Goal: Complete application form

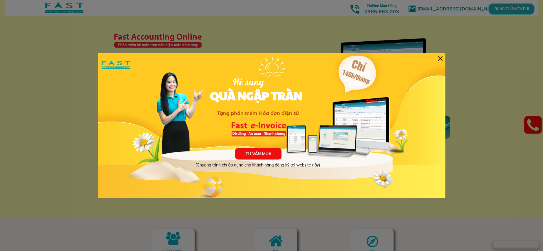
click at [441, 59] on div at bounding box center [440, 58] width 5 height 5
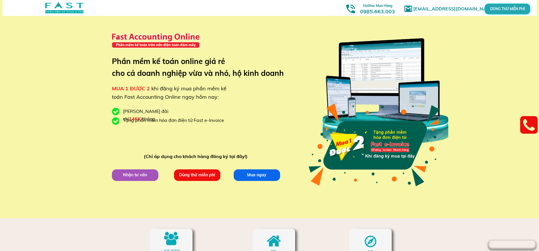
click at [118, 175] on p "Nhận tư vấn" at bounding box center [135, 175] width 47 height 12
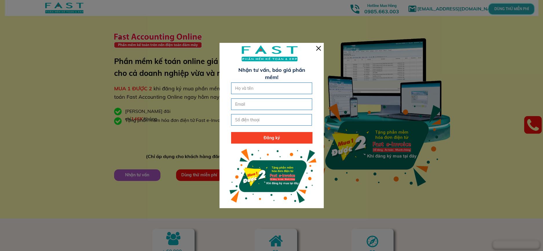
click at [267, 91] on input "text" at bounding box center [272, 88] width 76 height 11
type input "[PERSON_NAME]"
click at [248, 105] on input "email" at bounding box center [272, 104] width 76 height 11
type input "A"
type input "Á"
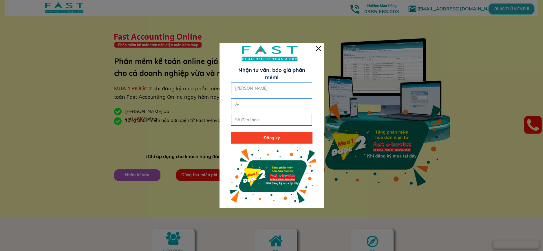
type input "A"
type input "Á"
type input "[EMAIL_ADDRESS][DOMAIN_NAME]"
click at [253, 123] on input "tel" at bounding box center [272, 119] width 76 height 11
type input "0964708736"
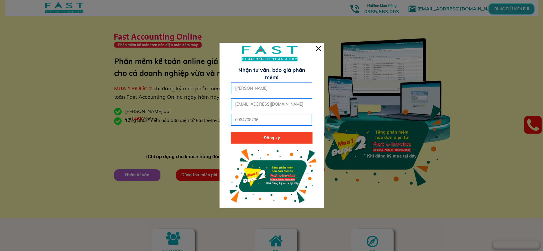
click at [267, 138] on p "Đăng ký" at bounding box center [271, 138] width 81 height 12
